Goal: Navigation & Orientation: Find specific page/section

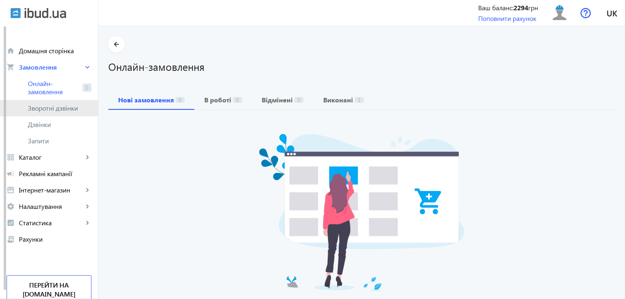
click at [67, 102] on link "Зворотні дзвінки" at bounding box center [49, 108] width 98 height 16
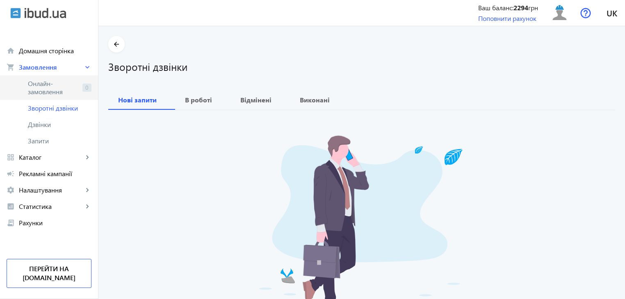
click at [62, 91] on span "Онлайн-замовлення" at bounding box center [53, 88] width 51 height 16
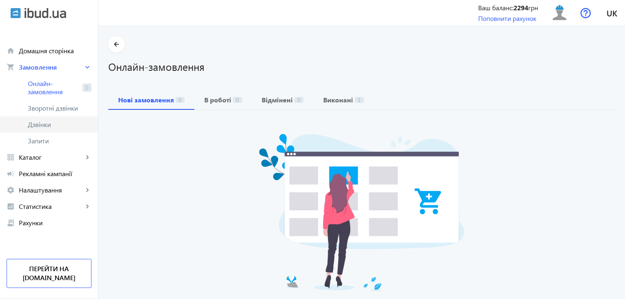
click at [66, 127] on span "Дзвінки" at bounding box center [60, 125] width 64 height 8
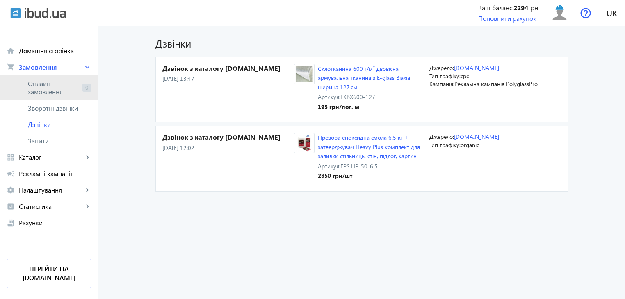
click at [57, 86] on span "Онлайн-замовлення" at bounding box center [53, 88] width 51 height 16
